Goal: Information Seeking & Learning: Check status

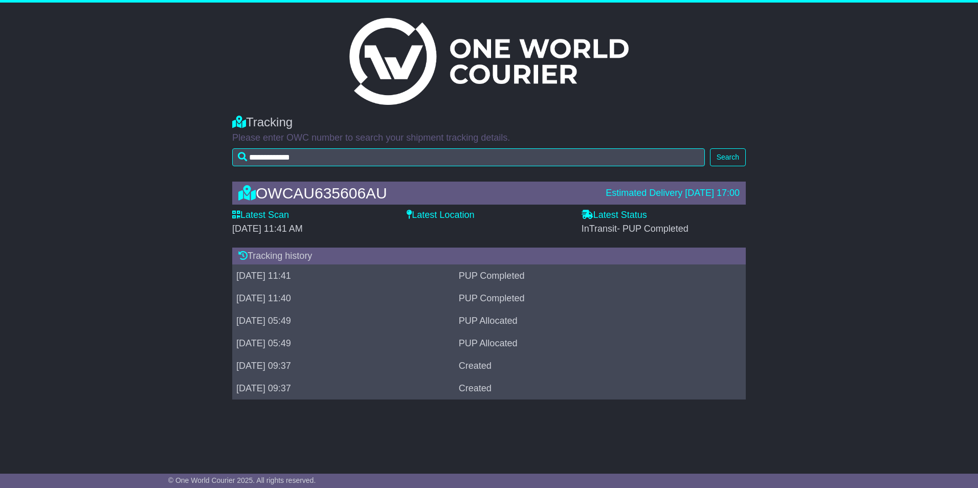
click at [323, 194] on div "OWCAU635606AU" at bounding box center [416, 193] width 367 height 17
copy div "OWCAU635606AU"
click at [514, 354] on td "PUP Allocated" at bounding box center [586, 343] width 262 height 22
click at [514, 347] on td "PUP Allocated" at bounding box center [586, 343] width 262 height 22
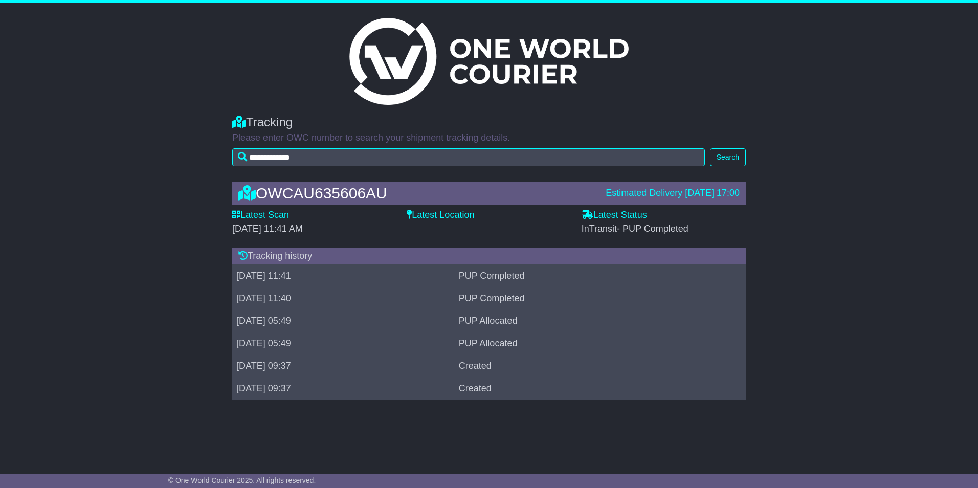
click at [512, 345] on td "PUP Allocated" at bounding box center [586, 343] width 262 height 22
click at [502, 331] on td "PUP Allocated" at bounding box center [586, 321] width 262 height 22
drag, startPoint x: 503, startPoint y: 343, endPoint x: 590, endPoint y: 339, distance: 87.0
click at [590, 339] on td "PUP Allocated" at bounding box center [586, 343] width 262 height 22
drag, startPoint x: 590, startPoint y: 339, endPoint x: 517, endPoint y: 325, distance: 74.1
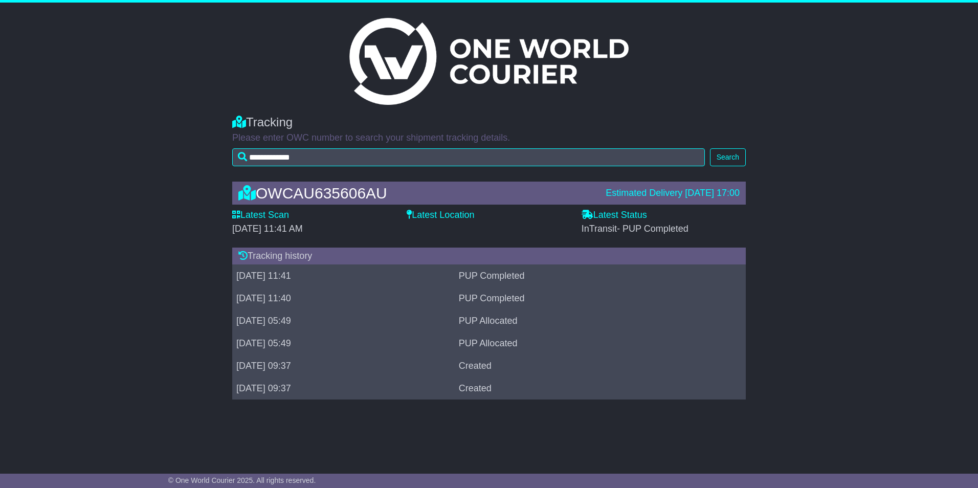
click at [517, 325] on td "PUP Allocated" at bounding box center [586, 321] width 262 height 22
